Goal: Check status: Check status

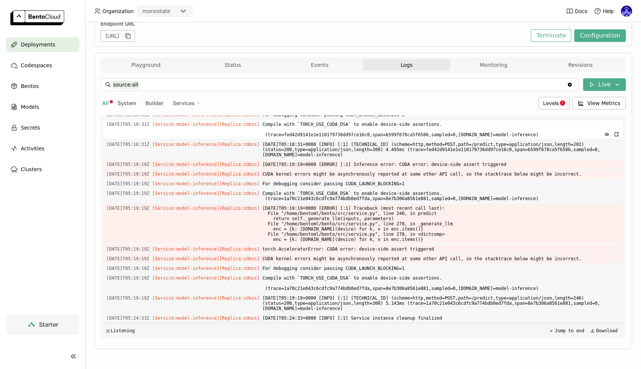
scroll to position [0, 0]
click at [44, 44] on span "Deployments" at bounding box center [38, 44] width 34 height 9
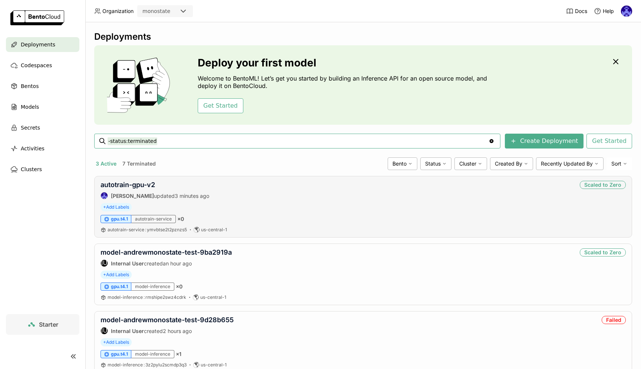
scroll to position [24, 0]
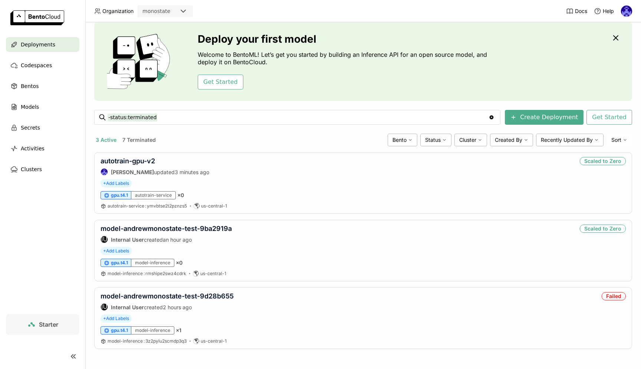
click at [35, 237] on nav "Deployments Codespaces Bentos Models Secrets Activities Clusters" at bounding box center [42, 175] width 85 height 277
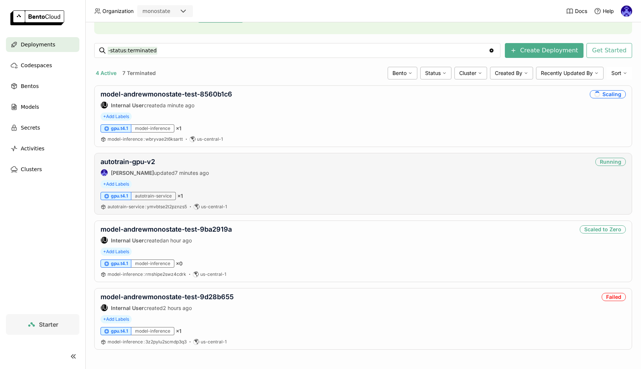
scroll to position [30, 0]
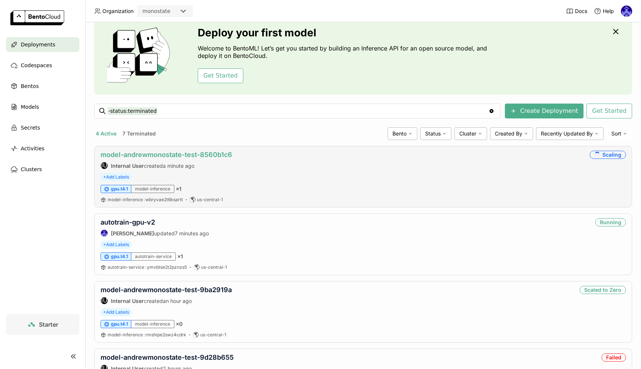
click at [176, 155] on link "model-andrewmonostate-test-8560b1c6" at bounding box center [167, 155] width 132 height 8
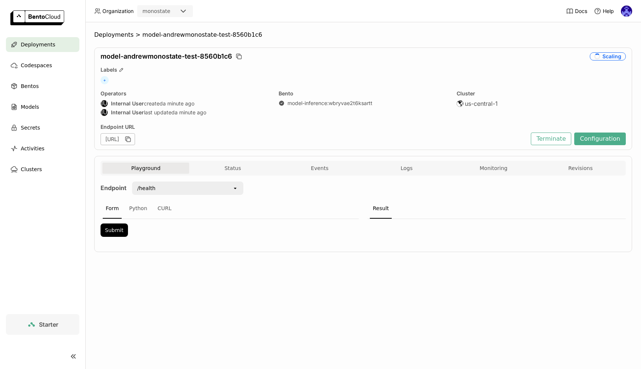
scroll to position [0, 0]
click at [135, 144] on div "[URL]" at bounding box center [118, 139] width 34 height 12
click at [132, 135] on icon "button" at bounding box center [127, 138] width 7 height 7
click at [180, 266] on div "Deployments > model-andrewmonostate-test-8560b1c6 model-andrewmonostate-test-85…" at bounding box center [363, 195] width 556 height 346
click at [238, 56] on icon "button" at bounding box center [240, 57] width 4 height 4
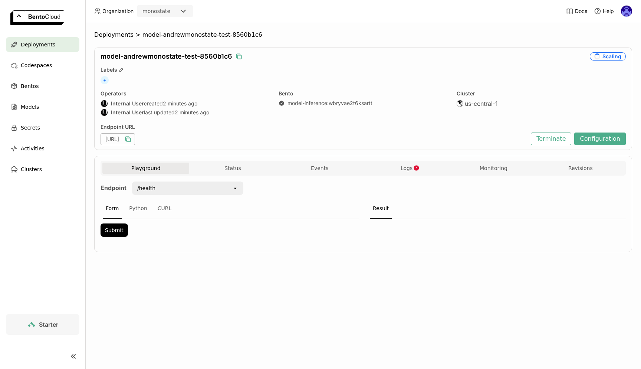
click at [34, 40] on div "Deployments" at bounding box center [42, 44] width 73 height 15
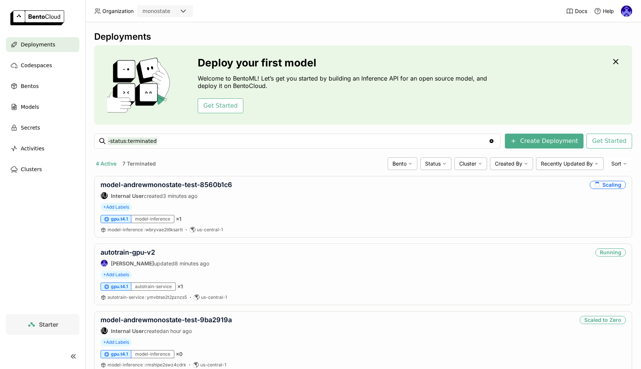
click at [548, 76] on div "Deploy your first model Welcome to BentoML! Let’s get you started by building a…" at bounding box center [363, 84] width 538 height 79
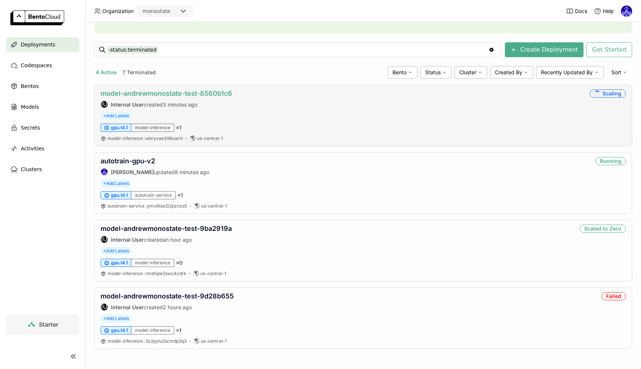
click at [158, 93] on link "model-andrewmonostate-test-8560b1c6" at bounding box center [167, 93] width 132 height 8
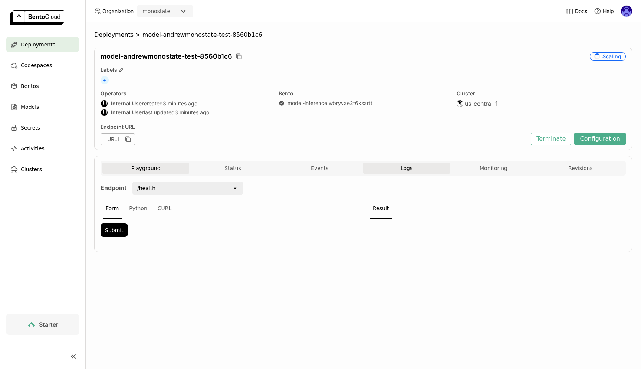
click at [426, 170] on button "Logs" at bounding box center [406, 167] width 87 height 11
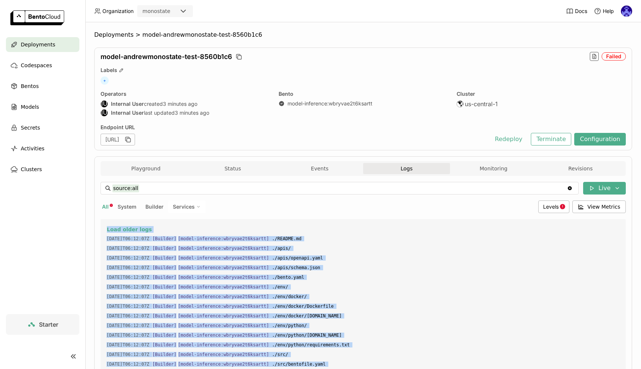
drag, startPoint x: 416, startPoint y: 318, endPoint x: 244, endPoint y: 223, distance: 196.4
click at [244, 223] on div "Load older logs 2025-09-26T06:12:07Z [Builder] [ model-inference:wbryvae2t6ksar…" at bounding box center [362, 330] width 519 height 223
copy div "Load older logs 2025-09-26T06:12:07Z [Builder] [ model-inference:wbryvae2t6ksar…"
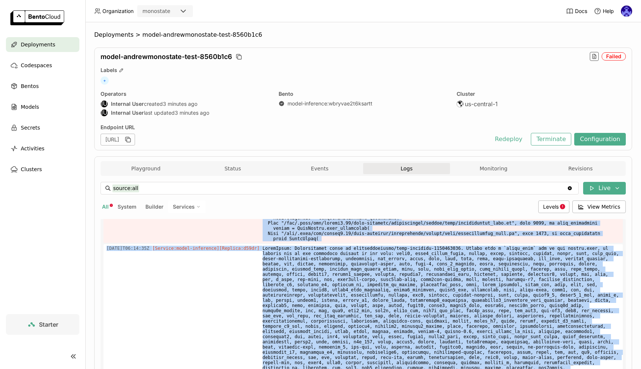
scroll to position [3731, 0]
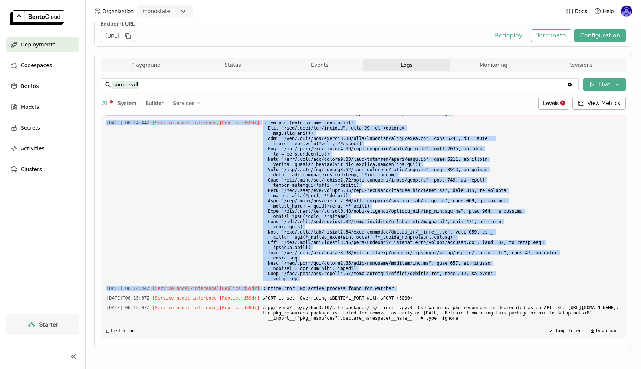
click at [43, 42] on span "Deployments" at bounding box center [38, 44] width 34 height 9
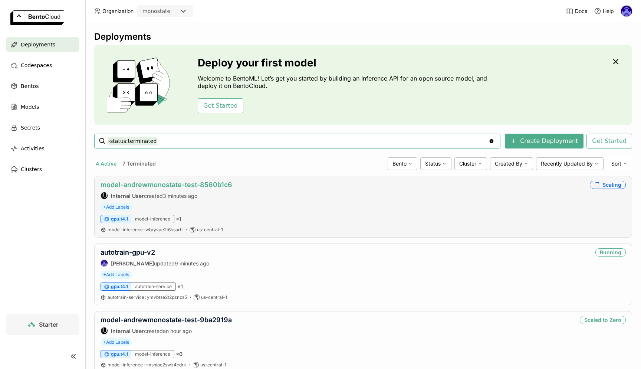
click at [210, 183] on link "model-andrewmonostate-test-8560b1c6" at bounding box center [167, 185] width 132 height 8
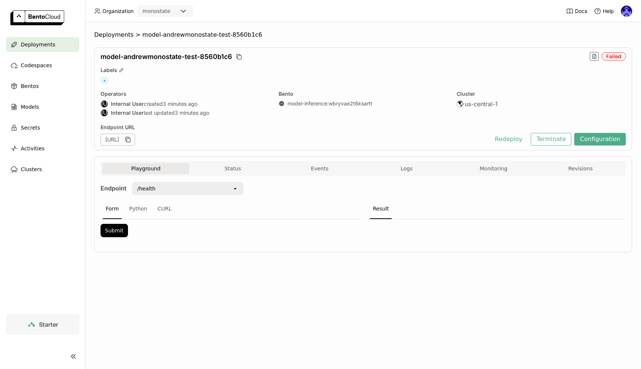
click at [414, 174] on div "Playground Status Events Logs Monitoring Revisions" at bounding box center [363, 169] width 522 height 13
click at [412, 169] on span "Logs" at bounding box center [407, 168] width 12 height 7
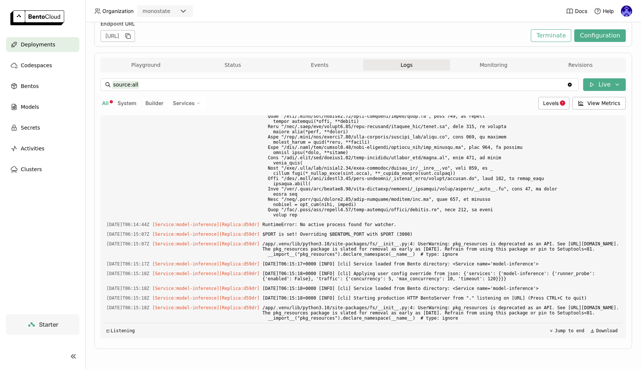
click at [29, 43] on span "Deployments" at bounding box center [38, 44] width 34 height 9
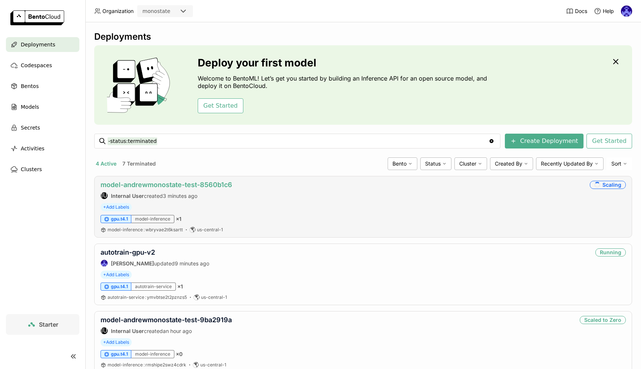
click at [209, 185] on link "model-andrewmonostate-test-8560b1c6" at bounding box center [167, 185] width 132 height 8
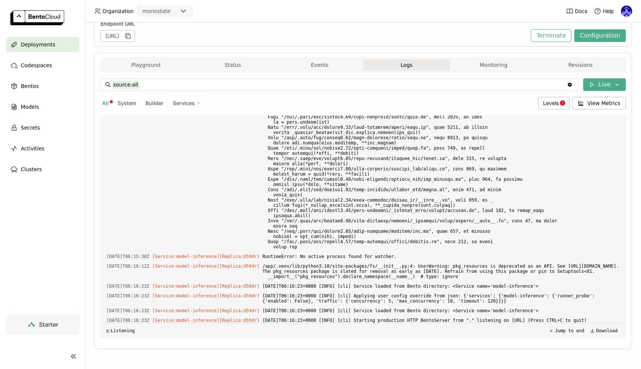
click at [44, 48] on span "Deployments" at bounding box center [38, 44] width 34 height 9
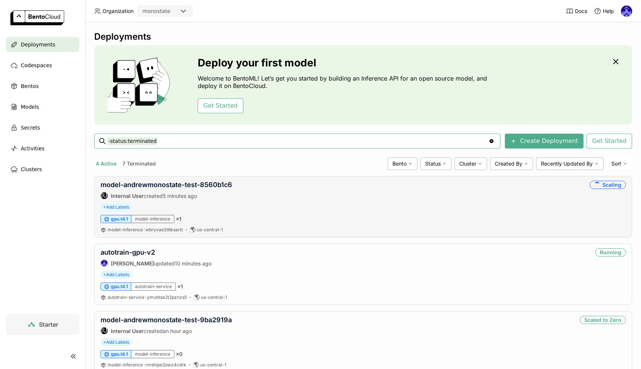
scroll to position [9, 0]
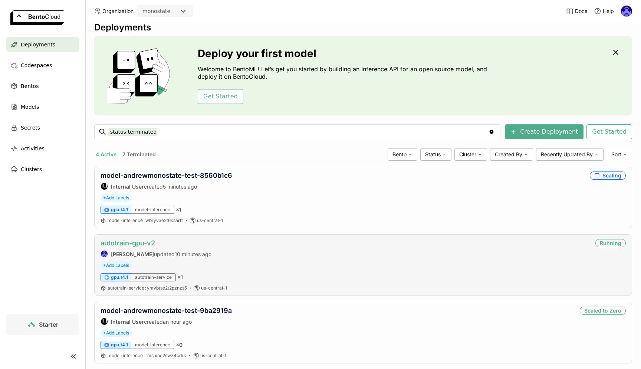
click at [144, 243] on link "autotrain-gpu-v2" at bounding box center [128, 243] width 55 height 8
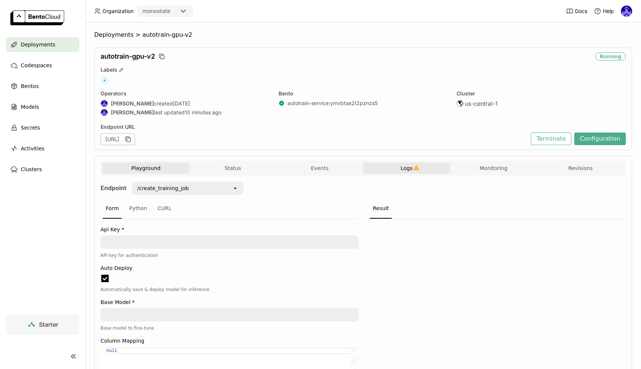
click at [402, 168] on span "Logs" at bounding box center [407, 168] width 12 height 7
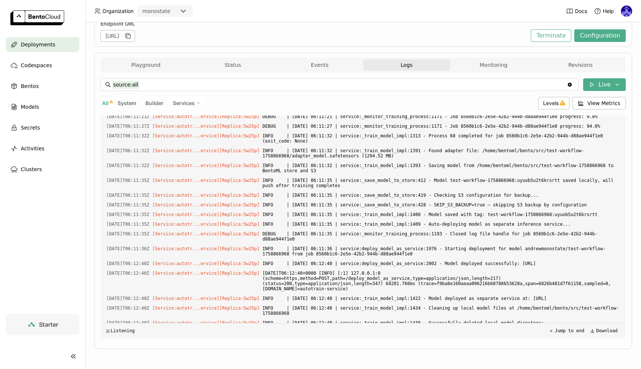
scroll to position [1062, 0]
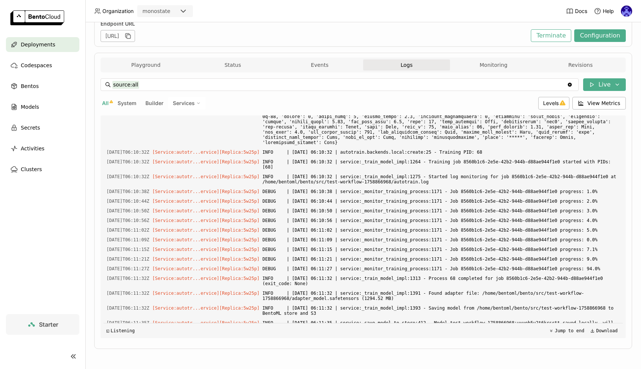
drag, startPoint x: 306, startPoint y: 315, endPoint x: 282, endPoint y: 246, distance: 73.8
click at [282, 246] on div "Load older logs 2025-09-26T06:06:37Z [Builder] [ autotrain-service:ymvbtse2t2pz…" at bounding box center [362, 226] width 519 height 223
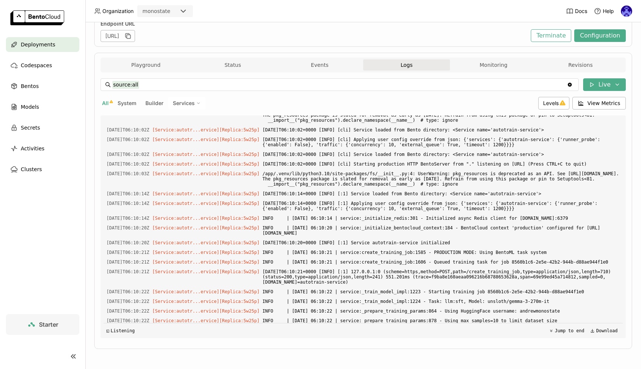
scroll to position [793, 0]
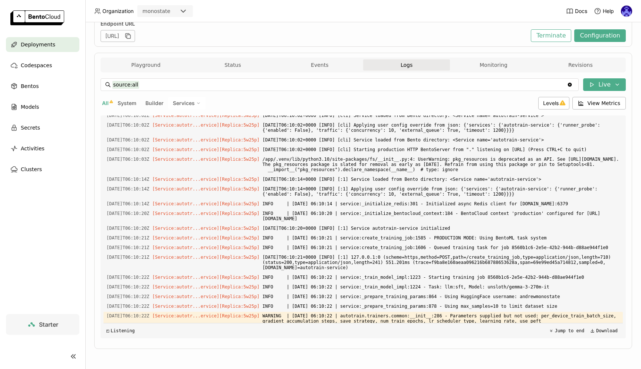
click at [291, 70] on span "time=2025-09-26T06:06:42.478Z level=INFO source=main.go:1364 msg="successfully …" at bounding box center [448, 63] width 342 height 13
copy div "ath=/workspace/buildcontext bucket=bc-mt-guc1-infra image=us-central1-docker.pk…"
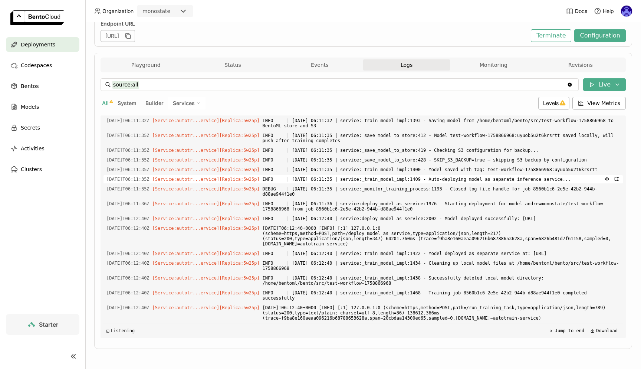
scroll to position [1525, 0]
click at [411, 214] on span "INFO | 2025-09-26 06:12:40 | service:deploy_model_as_service:2002 - Model deplo…" at bounding box center [441, 218] width 357 height 8
click at [34, 110] on span "Models" at bounding box center [30, 106] width 18 height 9
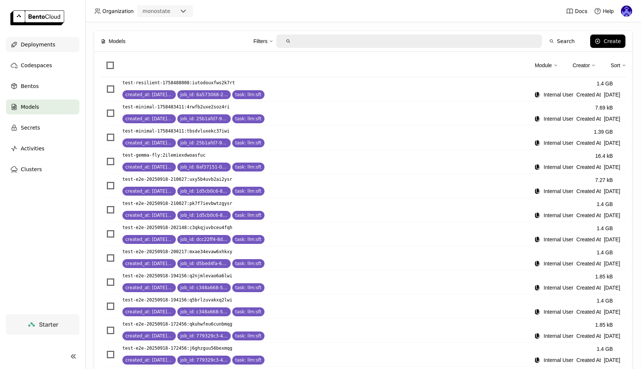
click at [34, 46] on span "Deployments" at bounding box center [38, 44] width 34 height 9
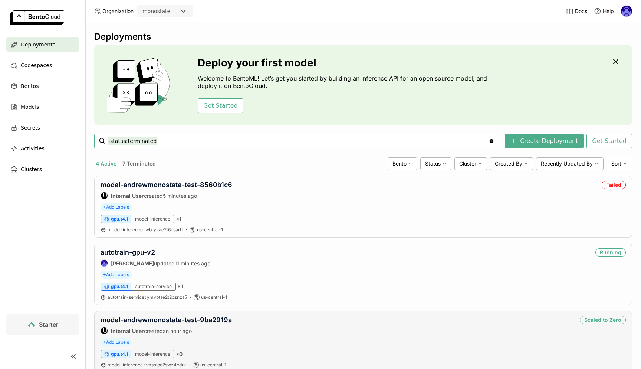
scroll to position [61, 0]
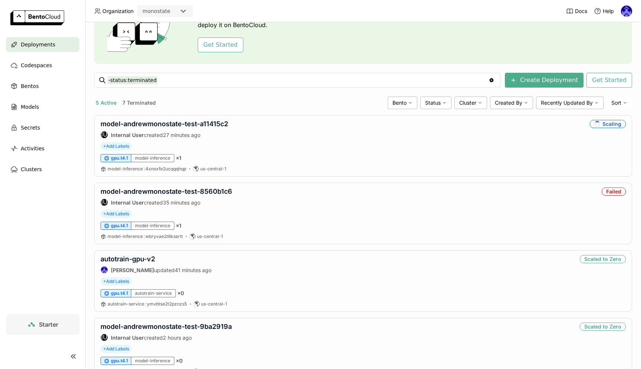
click at [66, 213] on nav "Deployments Codespaces Bentos Models Secrets Activities Clusters" at bounding box center [42, 175] width 85 height 277
click at [156, 122] on link "model-andrewmonostate-test-a11415c2" at bounding box center [165, 124] width 128 height 8
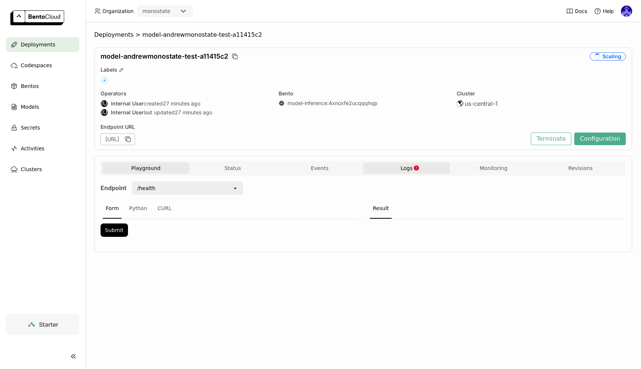
click at [408, 170] on span "Logs" at bounding box center [407, 168] width 12 height 7
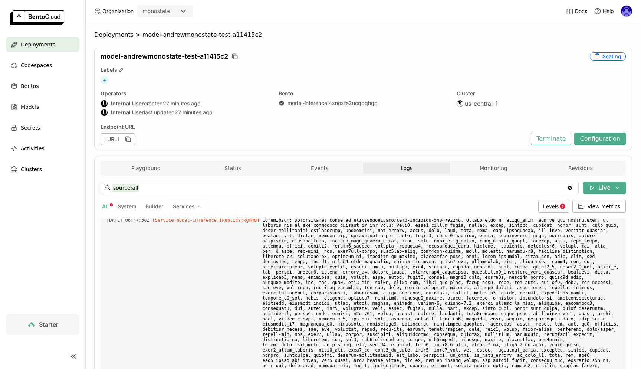
scroll to position [103, 0]
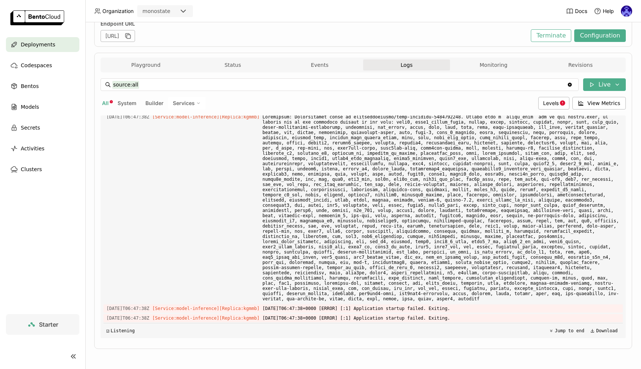
click at [63, 223] on nav "Deployments Codespaces Bentos Models Secrets Activities Clusters" at bounding box center [42, 175] width 85 height 277
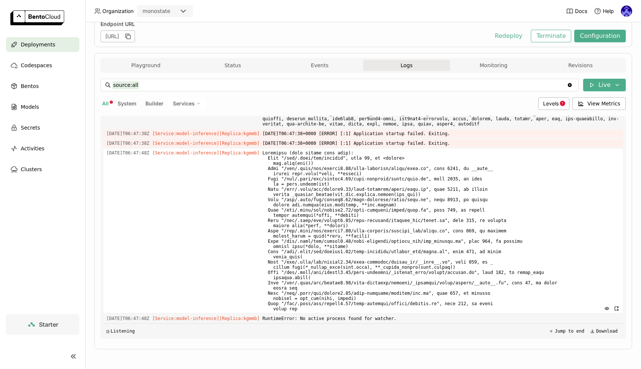
scroll to position [103, 0]
